Goal: Task Accomplishment & Management: Manage account settings

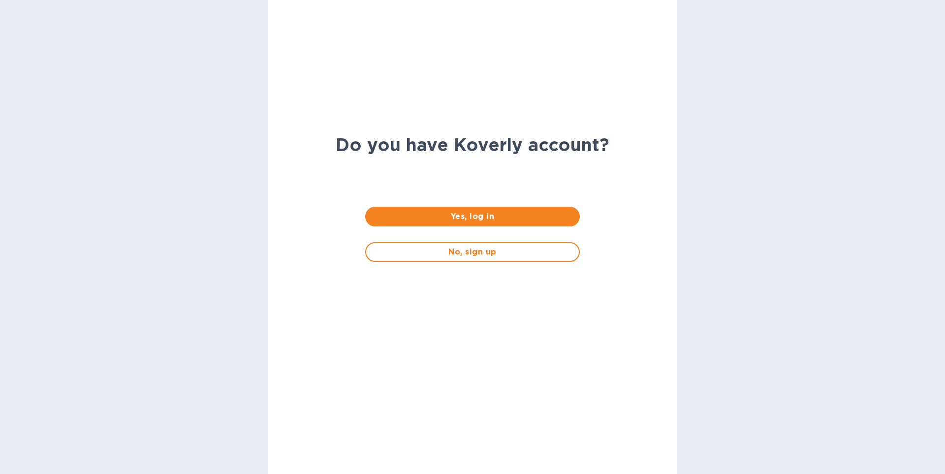
click at [436, 262] on div "No, sign up" at bounding box center [472, 251] width 230 height 35
click at [435, 256] on span "No, sign up" at bounding box center [472, 252] width 196 height 12
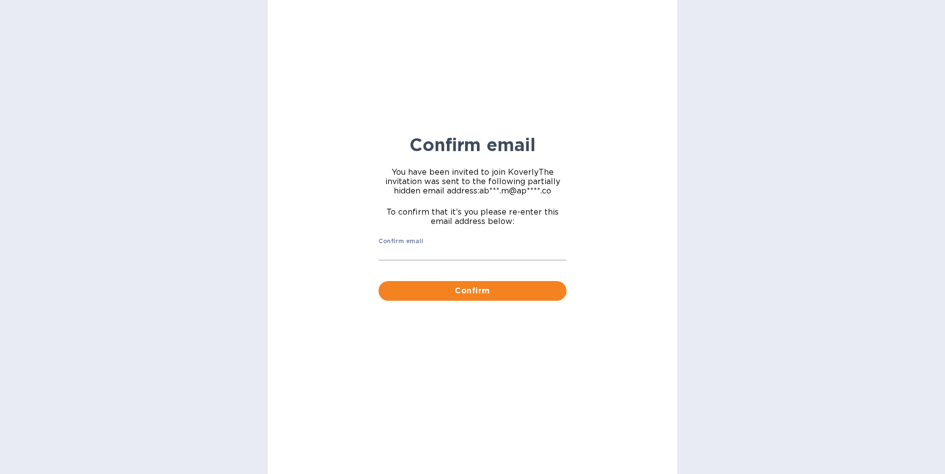
click at [411, 249] on input "Confirm email" at bounding box center [473, 253] width 188 height 15
type input "[EMAIL_ADDRESS][DOMAIN_NAME]"
click at [379, 281] on button "Confirm" at bounding box center [473, 291] width 188 height 20
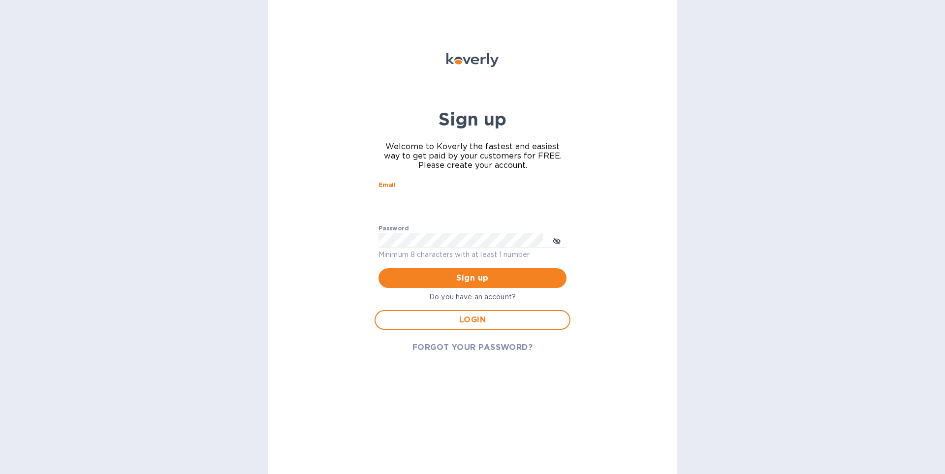
click at [400, 196] on input "Email" at bounding box center [473, 197] width 188 height 15
type input "[EMAIL_ADDRESS][DOMAIN_NAME]"
click at [432, 227] on div "Password Minimum 8 characters with at least 1 number" at bounding box center [473, 242] width 188 height 35
click at [555, 238] on icon "toggle password visibility" at bounding box center [557, 241] width 8 height 8
click at [511, 269] on button "Sign up" at bounding box center [473, 278] width 188 height 20
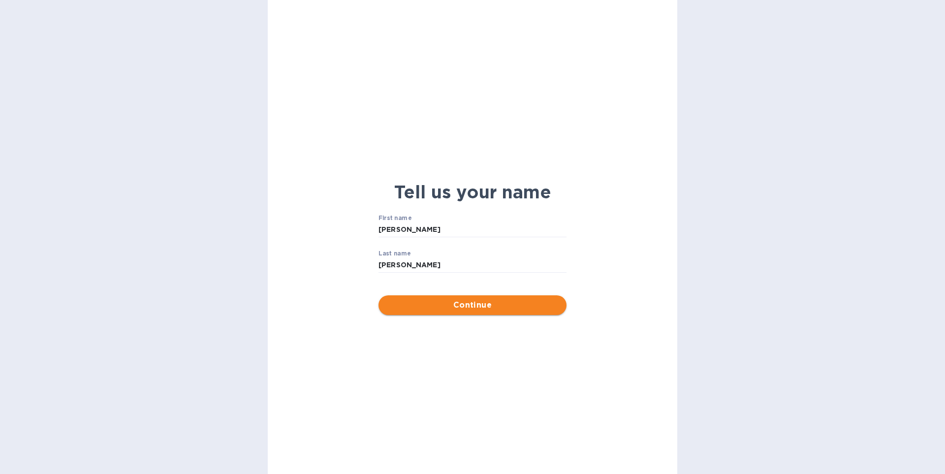
click at [442, 300] on span "Continue" at bounding box center [473, 305] width 172 height 12
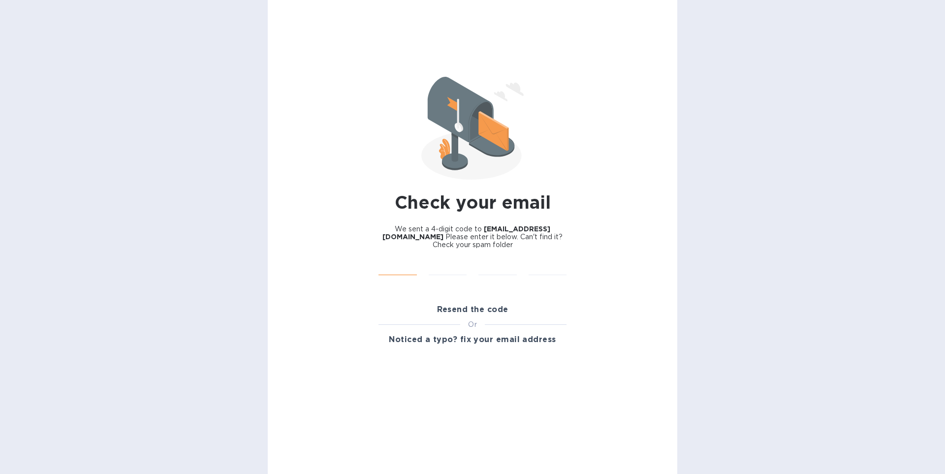
click at [398, 260] on input "text" at bounding box center [398, 267] width 38 height 15
type input "5"
type input "7"
type input "0"
type input "2"
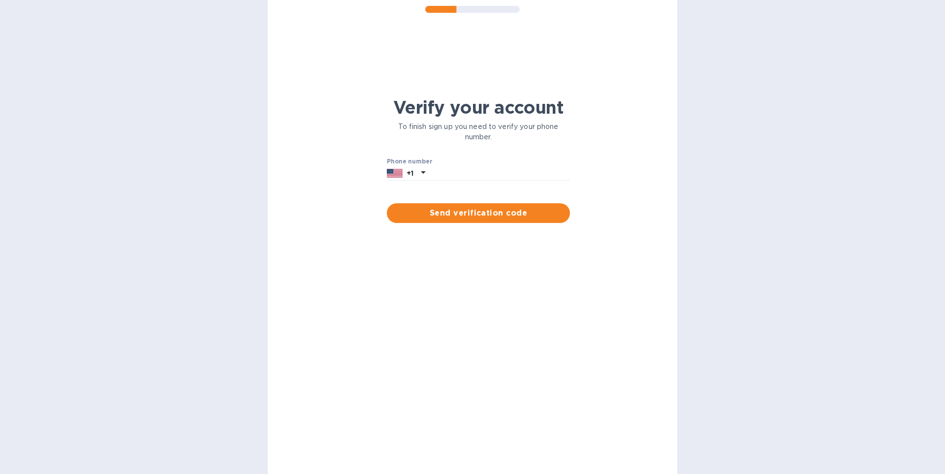
click at [408, 260] on div "Verify your account To finish sign up you need to verify your phone number. Pho…" at bounding box center [473, 237] width 410 height 474
click at [420, 174] on icon at bounding box center [424, 172] width 12 height 12
click at [439, 191] on input "text" at bounding box center [473, 195] width 132 height 15
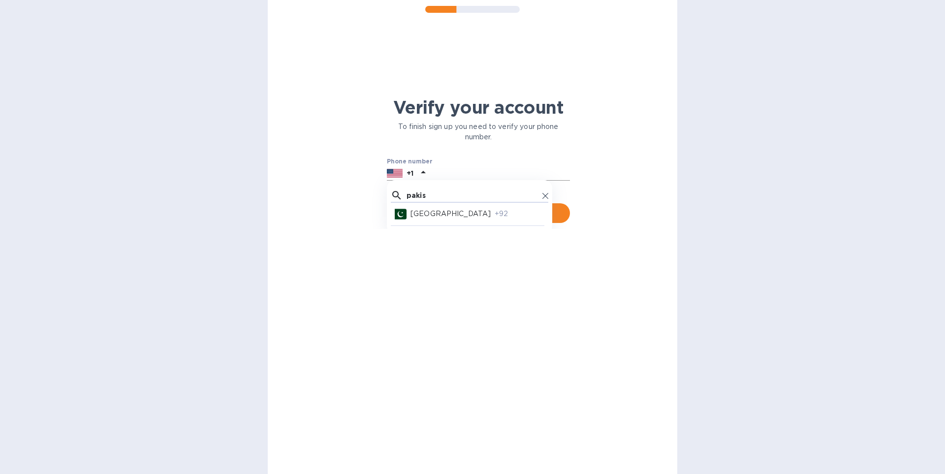
type input "pakis"
click at [495, 216] on p "+92" at bounding box center [520, 214] width 50 height 10
click at [462, 173] on input "text" at bounding box center [503, 173] width 134 height 15
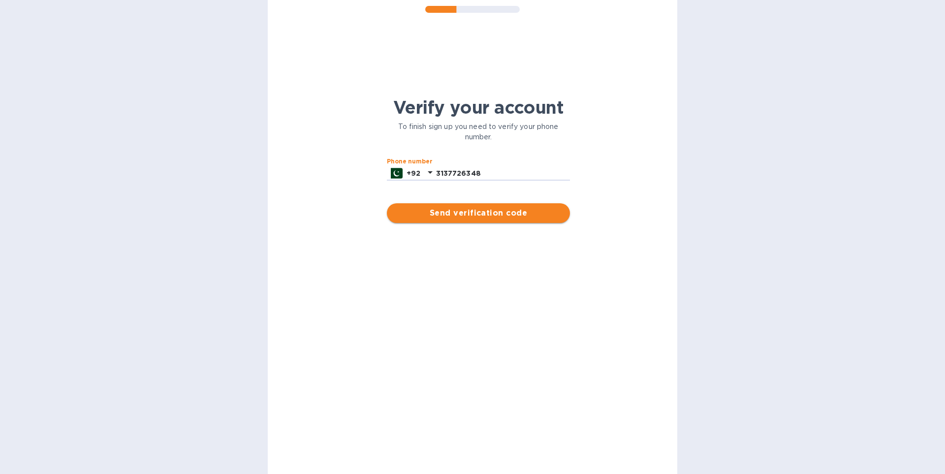
type input "3137726348"
click at [488, 213] on span "Send verification code" at bounding box center [478, 213] width 167 height 12
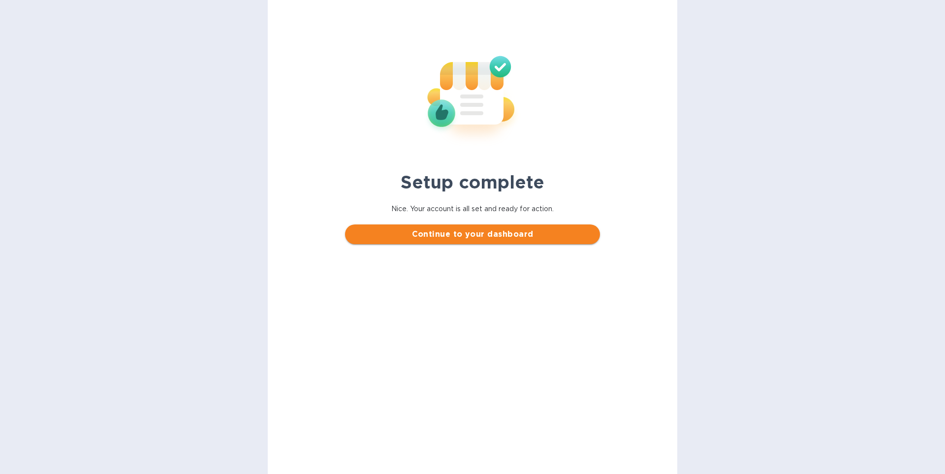
click at [431, 234] on span "Continue to your dashboard" at bounding box center [472, 234] width 239 height 12
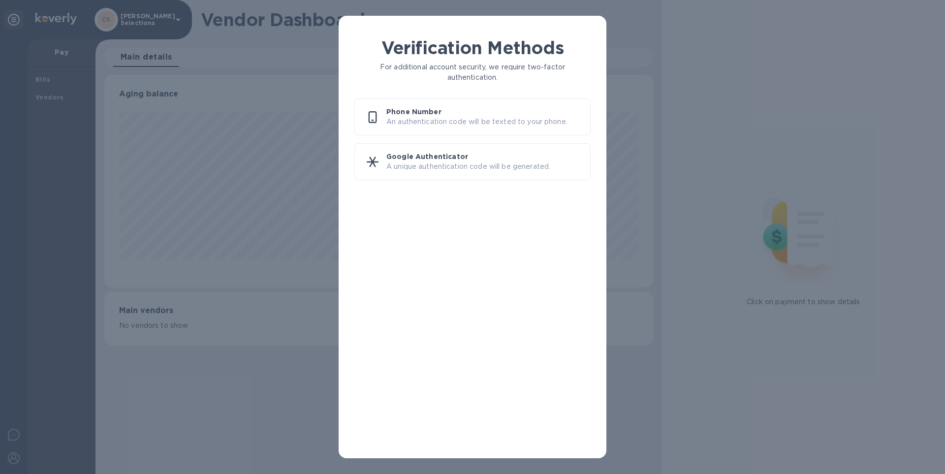
click at [478, 160] on p "Google Authenticator" at bounding box center [485, 157] width 196 height 10
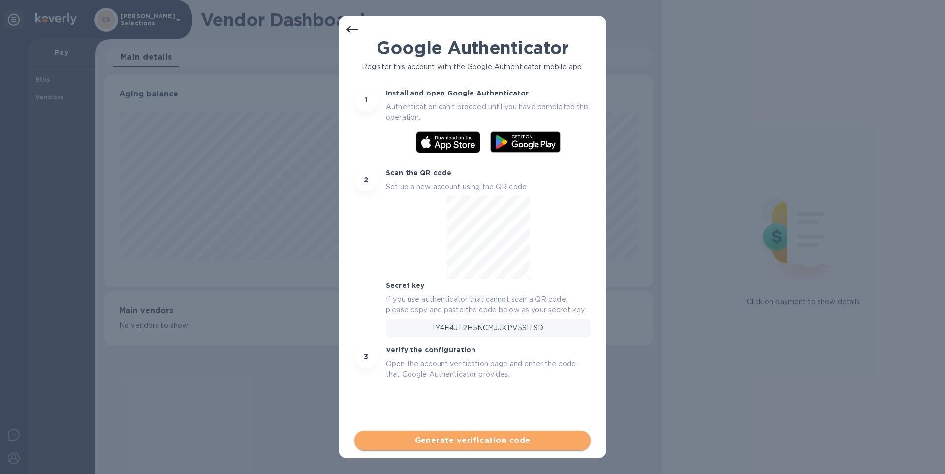
click at [515, 439] on span "Generate verification code" at bounding box center [472, 441] width 221 height 12
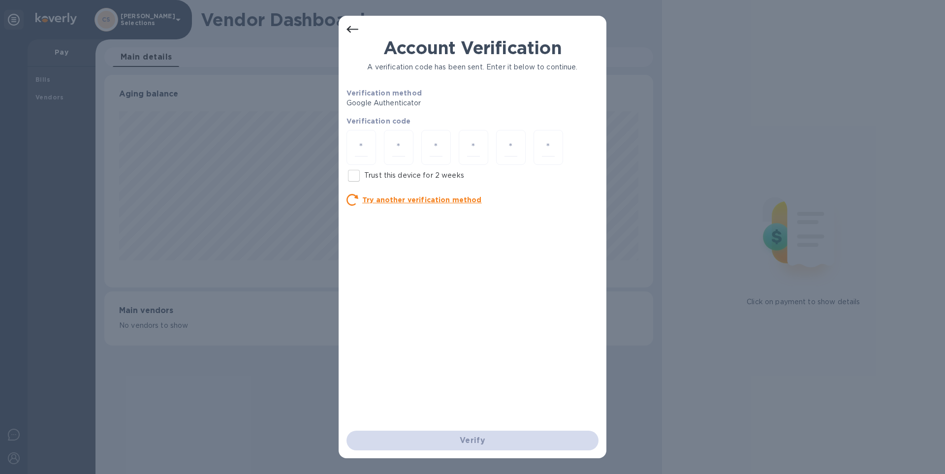
click at [356, 32] on icon at bounding box center [353, 30] width 12 height 12
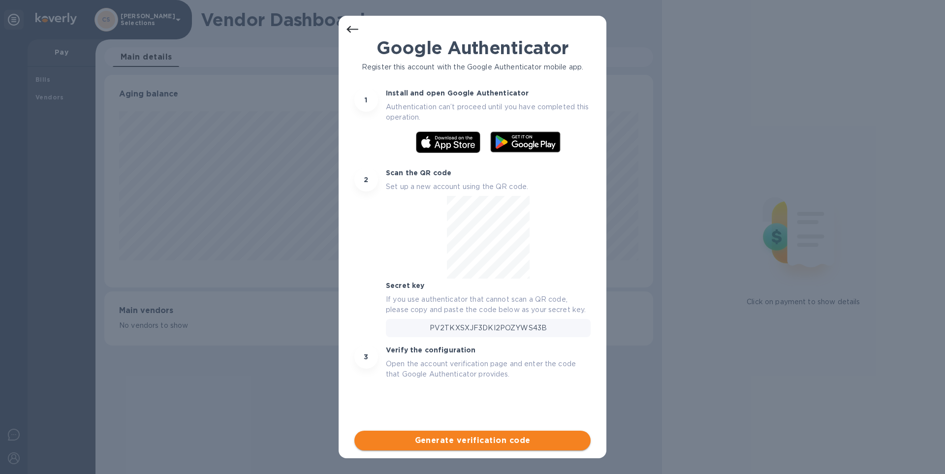
click at [490, 439] on span "Generate verification code" at bounding box center [472, 441] width 221 height 12
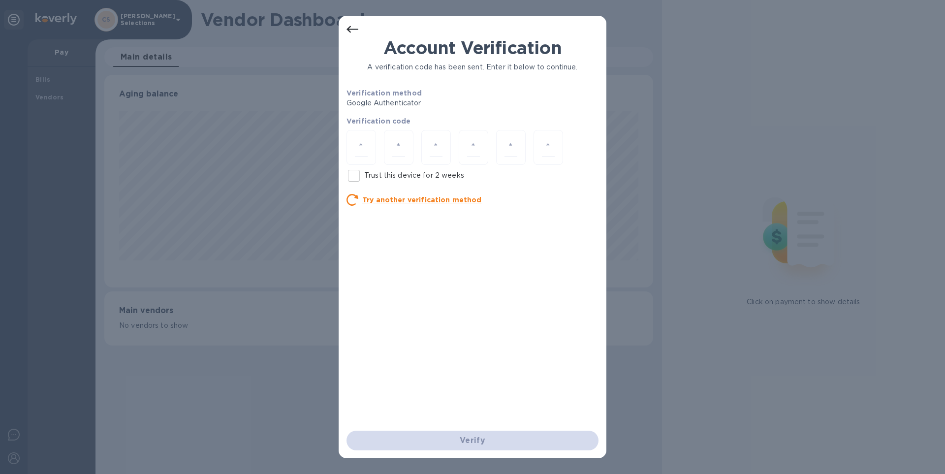
click at [358, 182] on input "Trust this device for 2 weeks" at bounding box center [354, 175] width 21 height 21
checkbox input "true"
click at [357, 33] on icon at bounding box center [353, 30] width 12 height 12
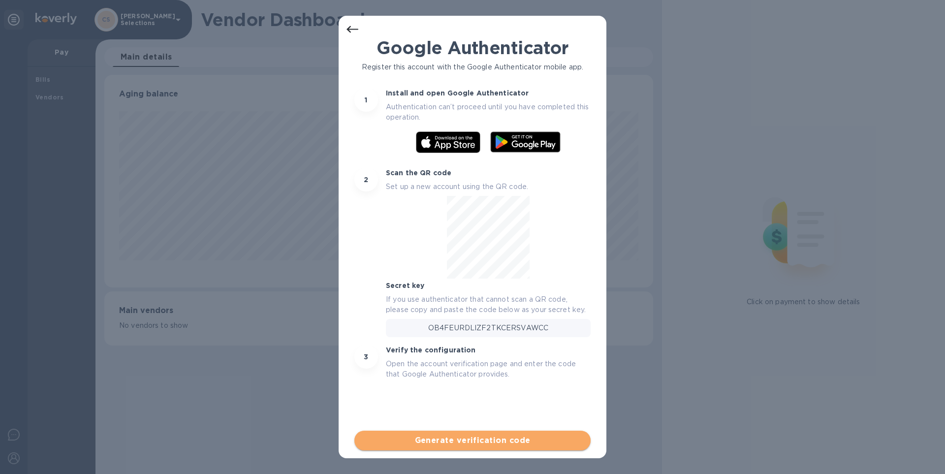
click at [449, 443] on span "Generate verification code" at bounding box center [472, 441] width 221 height 12
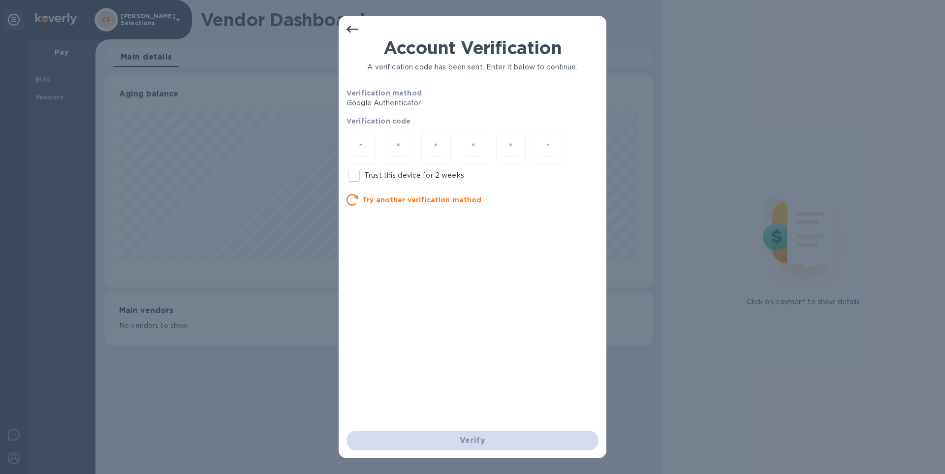
click at [358, 180] on input "Trust this device for 2 weeks" at bounding box center [354, 175] width 21 height 21
checkbox input "true"
click at [356, 153] on input "number" at bounding box center [361, 147] width 13 height 18
type input "4"
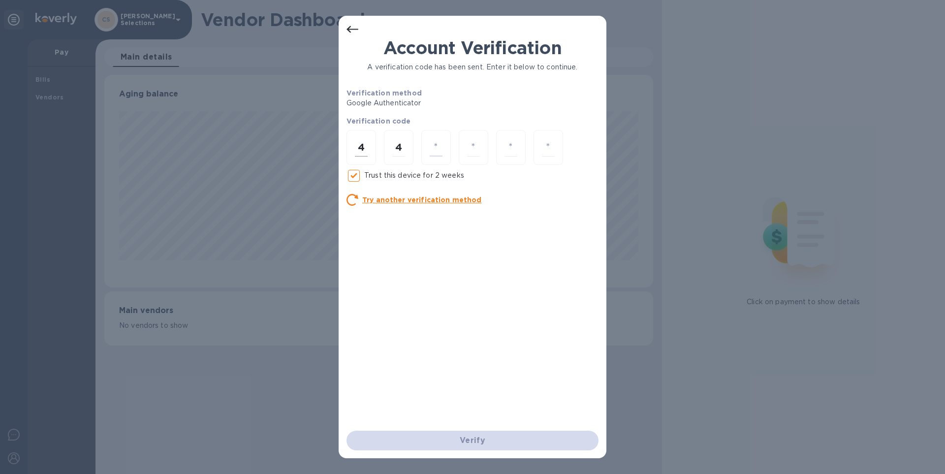
type input "3"
type input "4"
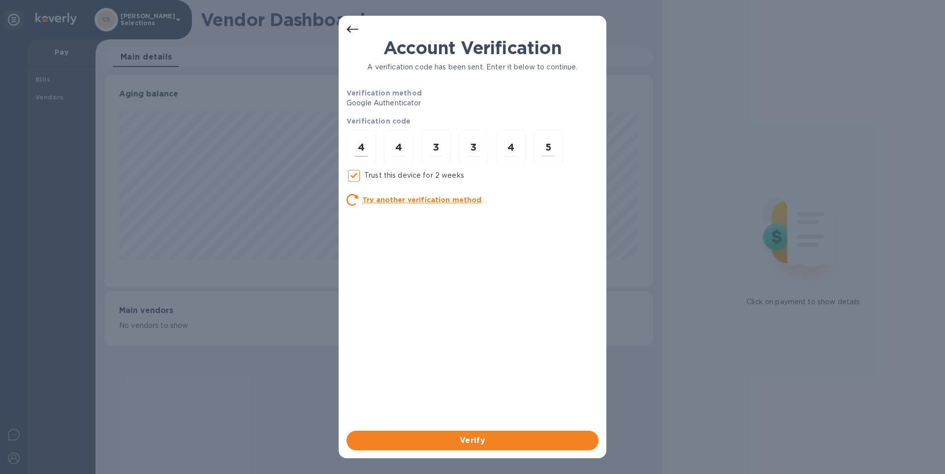
type input "5"
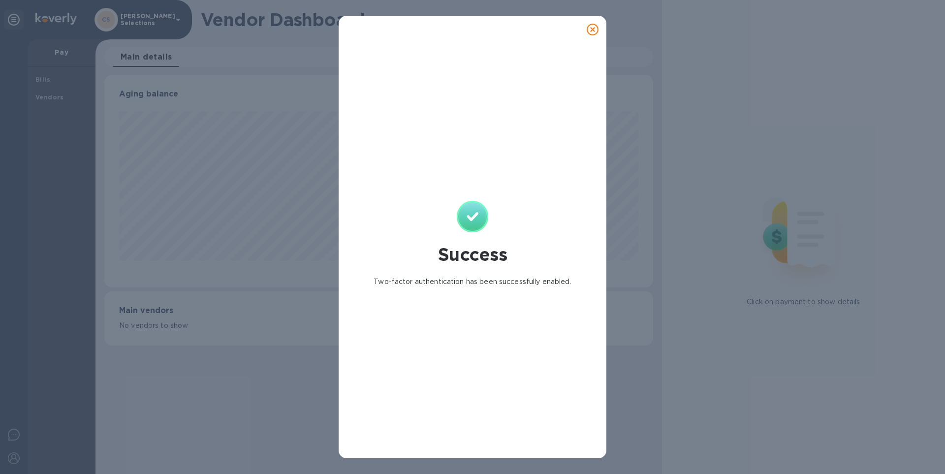
click at [598, 29] on icon at bounding box center [593, 30] width 12 height 12
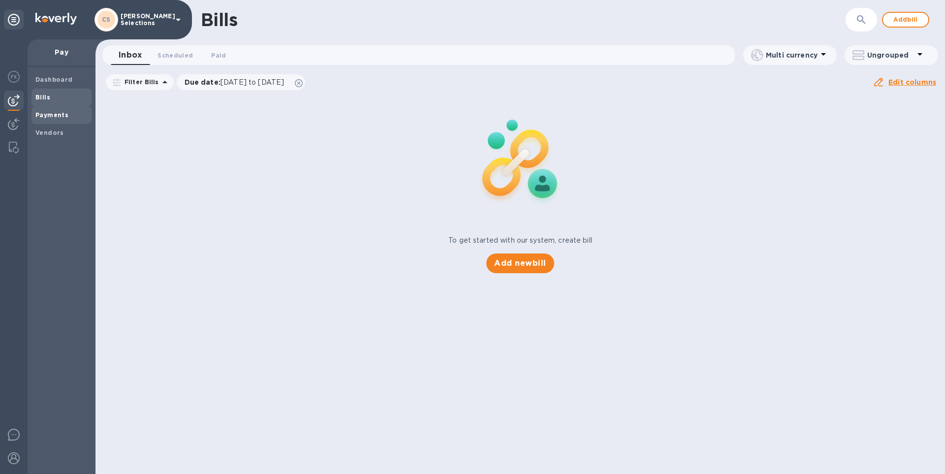
click at [69, 112] on span "Payments" at bounding box center [61, 115] width 52 height 10
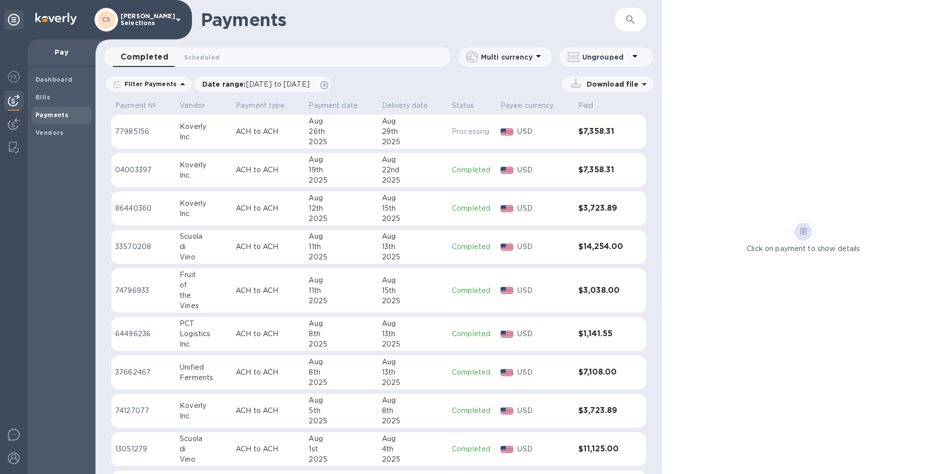
click at [325, 172] on div "19th" at bounding box center [341, 170] width 65 height 10
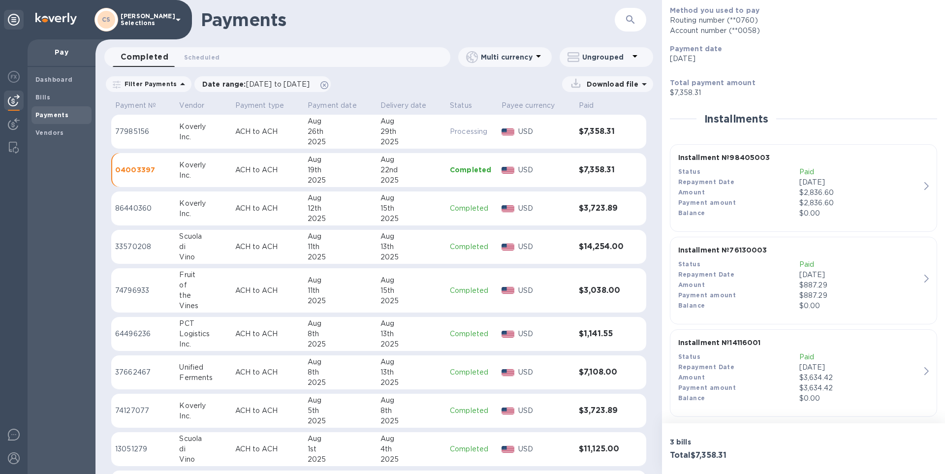
scroll to position [129, 0]
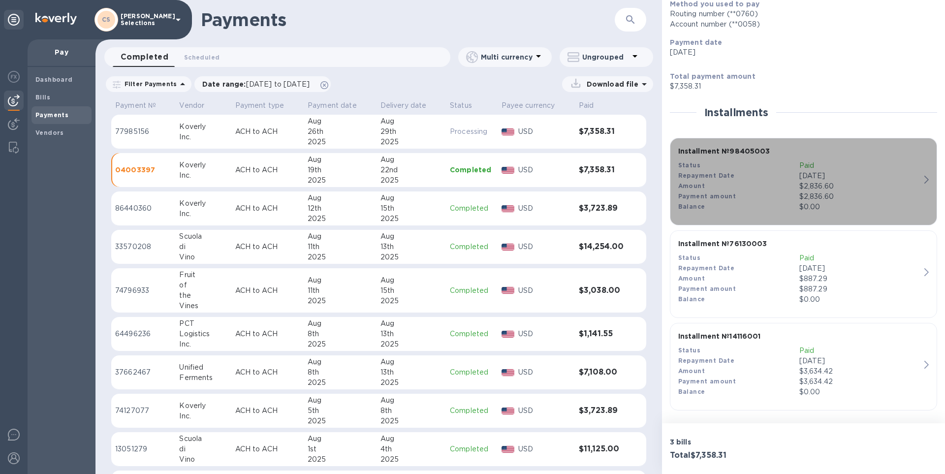
click at [905, 178] on p "Aug 19, 2025" at bounding box center [860, 176] width 121 height 10
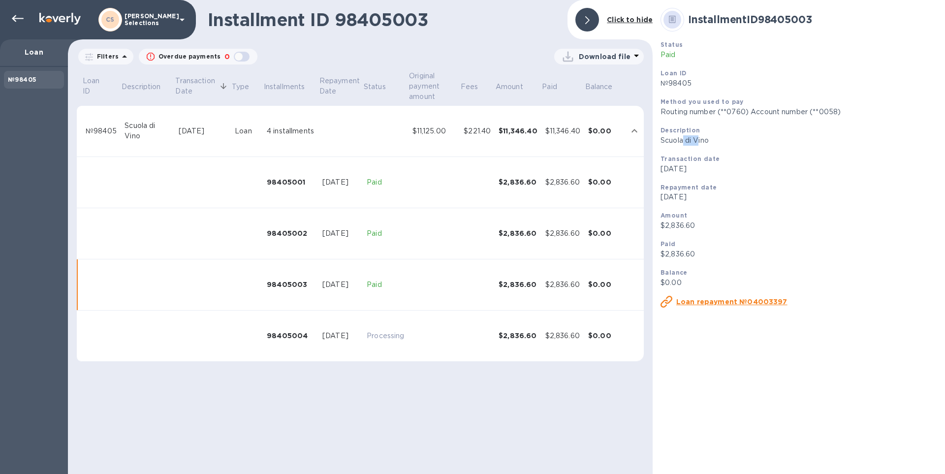
drag, startPoint x: 682, startPoint y: 143, endPoint x: 700, endPoint y: 143, distance: 17.2
click at [700, 143] on p "Scuola di Vino" at bounding box center [799, 140] width 277 height 10
click at [746, 177] on div "Transaction date Aug 1, 2025" at bounding box center [799, 164] width 285 height 29
click at [26, 13] on div at bounding box center [18, 19] width 20 height 20
click at [693, 266] on div "Balance $0.00" at bounding box center [799, 277] width 285 height 29
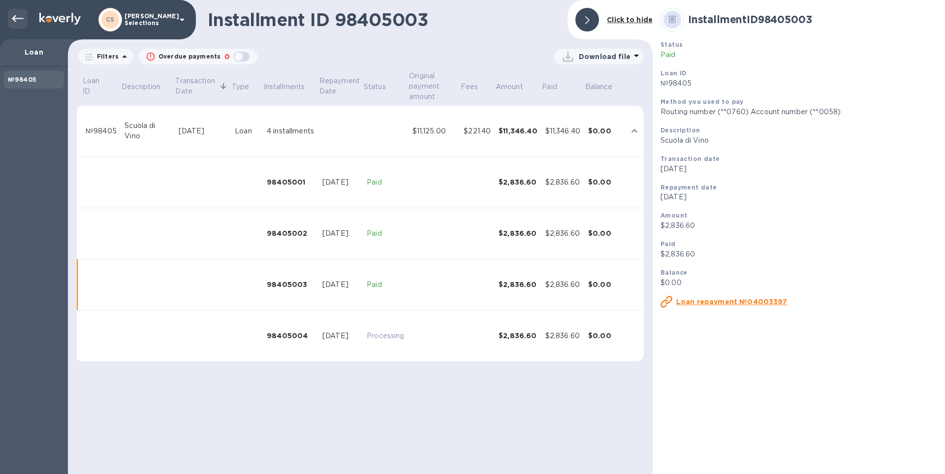
click at [15, 21] on icon at bounding box center [18, 18] width 12 height 7
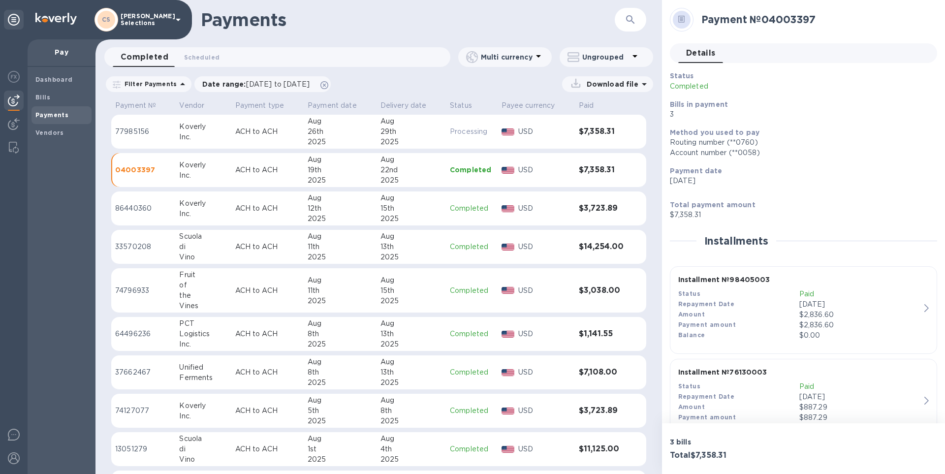
click at [806, 332] on p "$0.00" at bounding box center [860, 335] width 121 height 10
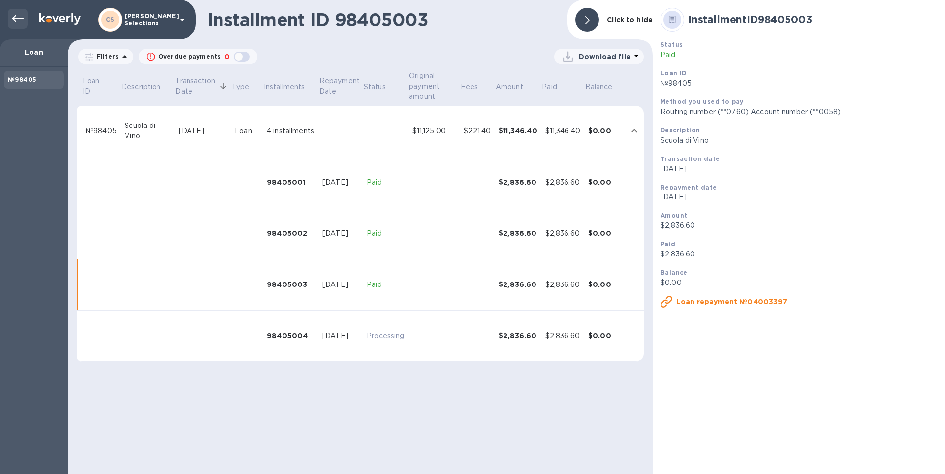
click at [10, 12] on div at bounding box center [18, 19] width 20 height 20
click at [18, 14] on icon at bounding box center [18, 19] width 12 height 12
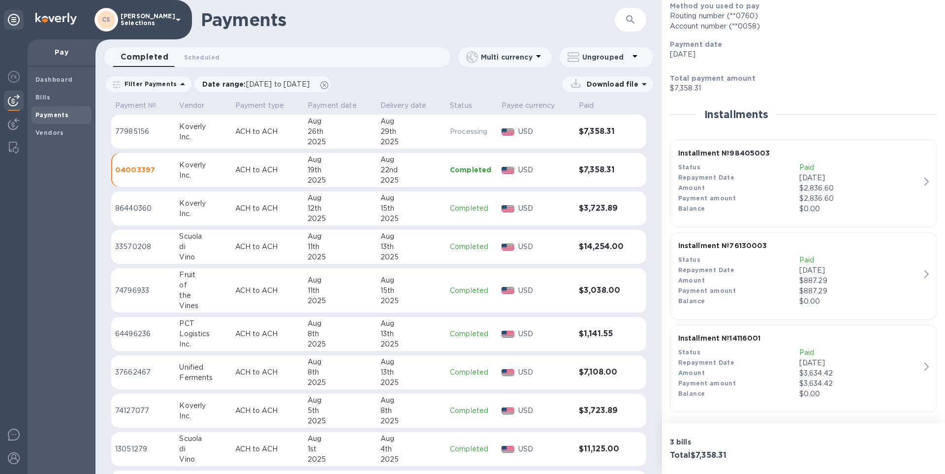
scroll to position [129, 0]
